Goal: Use online tool/utility: Utilize a website feature to perform a specific function

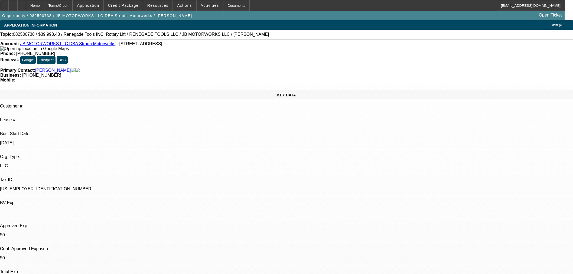
select select "0"
select select "3"
select select "0.1"
select select "4"
select select "0"
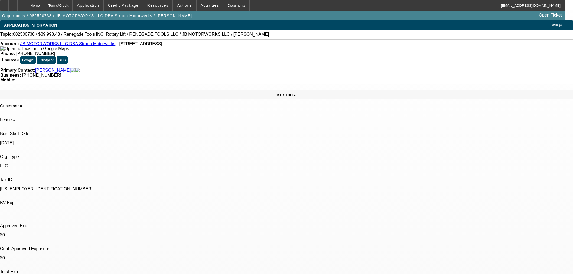
select select "0"
select select "3"
select select "0.1"
select select "4"
select select "0"
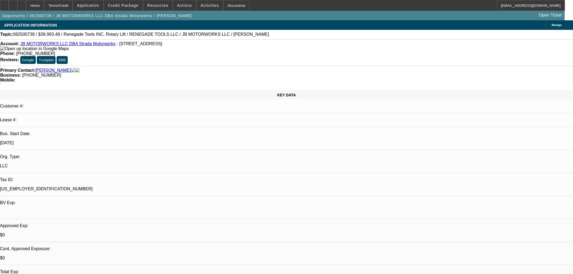
select select "0"
select select "3"
select select "0.1"
select select "4"
select select "0"
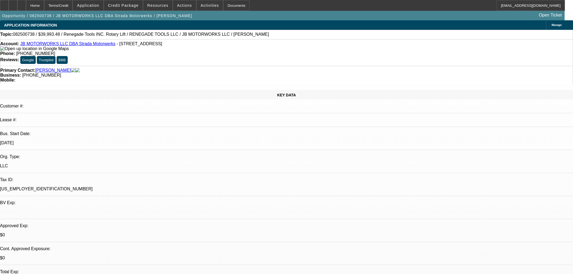
select select "0"
select select "3"
select select "0.1"
select select "4"
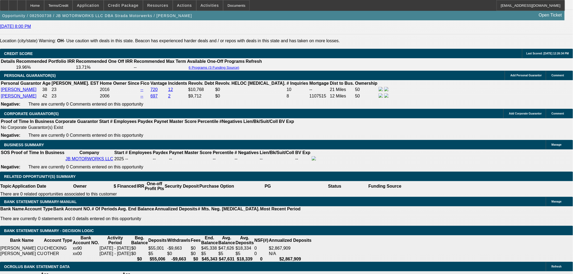
scroll to position [711, 0]
